Goal: Transaction & Acquisition: Book appointment/travel/reservation

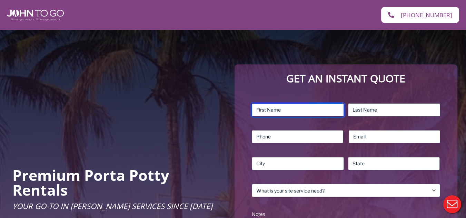
click at [275, 110] on input "First" at bounding box center [298, 109] width 92 height 13
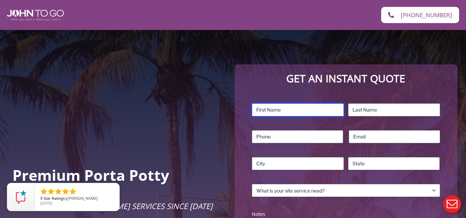
type input "[PERSON_NAME]"
type input "Ball"
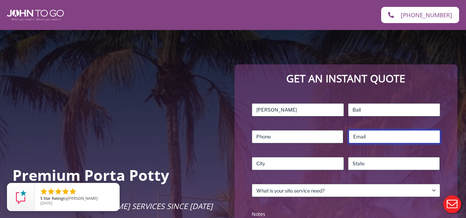
type input "[PERSON_NAME][EMAIL_ADDRESS][DOMAIN_NAME]"
type input "[US_STATE]"
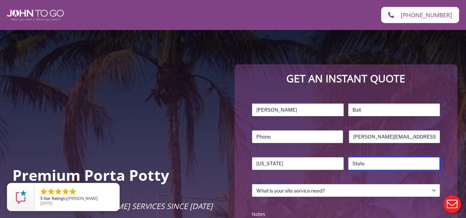
type input "NY"
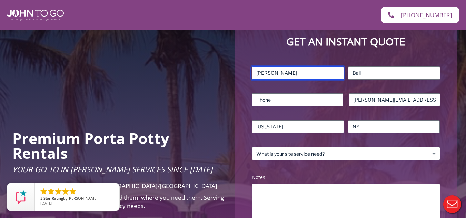
scroll to position [69, 0]
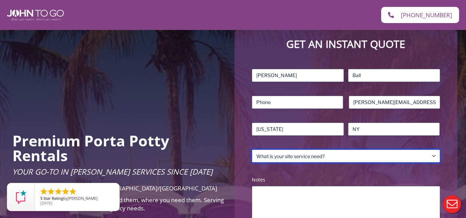
click at [297, 153] on select "What is your site service need? Consumer Construction – Commercial Construction…" at bounding box center [346, 156] width 188 height 13
select select "Event"
click at [252, 150] on select "What is your site service need? Consumer Construction – Commercial Construction…" at bounding box center [346, 156] width 188 height 13
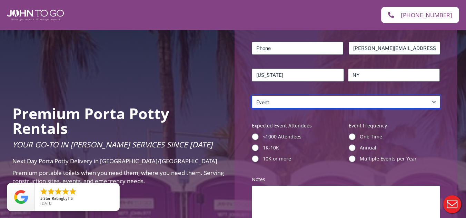
scroll to position [138, 0]
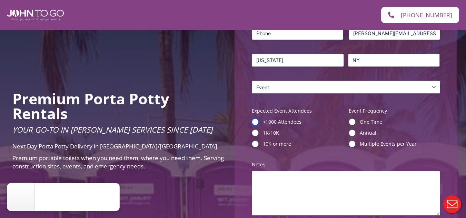
click at [255, 122] on input "<1000 Attendees" at bounding box center [255, 122] width 7 height 7
radio input "true"
click at [351, 120] on input "One Time" at bounding box center [352, 122] width 7 height 7
radio input "true"
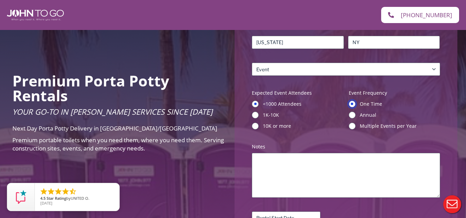
scroll to position [172, 0]
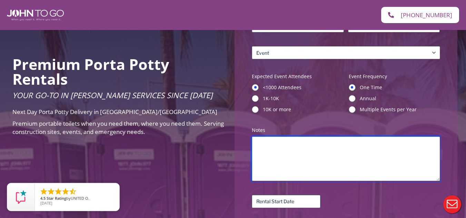
click at [314, 150] on textarea "Notes (Required)" at bounding box center [346, 159] width 188 height 45
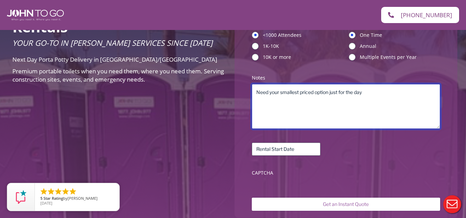
scroll to position [241, 0]
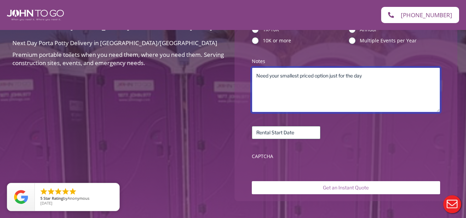
type textarea "Need your smallest priced option just for the day"
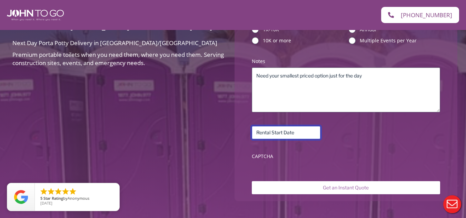
click at [281, 133] on input "Rental Start Date (Required)" at bounding box center [286, 132] width 69 height 13
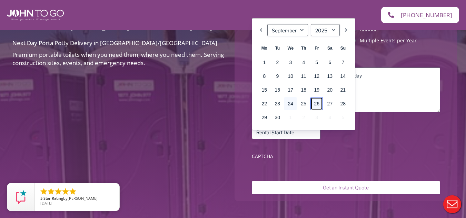
click at [316, 102] on link "26" at bounding box center [316, 103] width 12 height 13
type input "[DATE]"
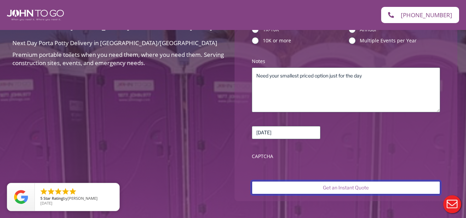
click at [337, 187] on input "Get an Instant Quote" at bounding box center [346, 187] width 188 height 13
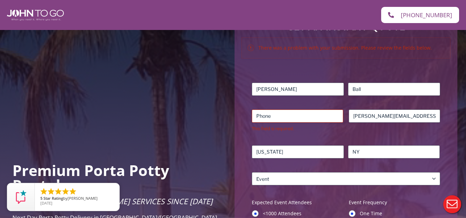
scroll to position [103, 0]
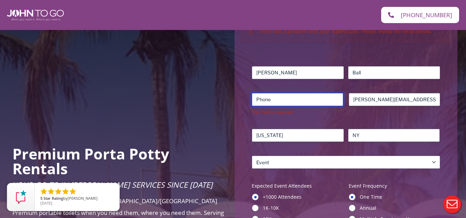
click at [280, 101] on input "Phone (Required)" at bounding box center [297, 99] width 91 height 13
type input "6464836655"
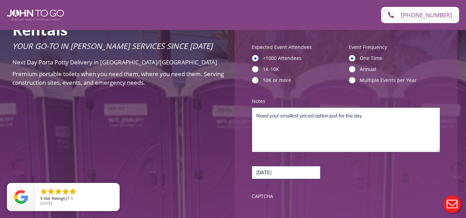
scroll to position [276, 0]
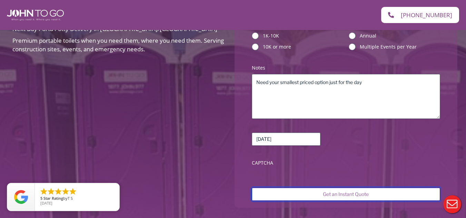
click at [331, 192] on input "Get an Instant Quote" at bounding box center [346, 194] width 188 height 13
